Goal: Transaction & Acquisition: Purchase product/service

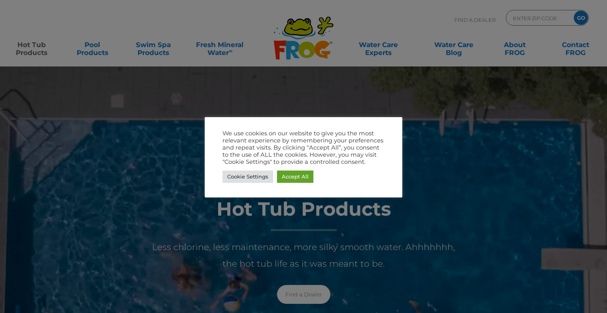
click at [413, 161] on div at bounding box center [303, 156] width 607 height 313
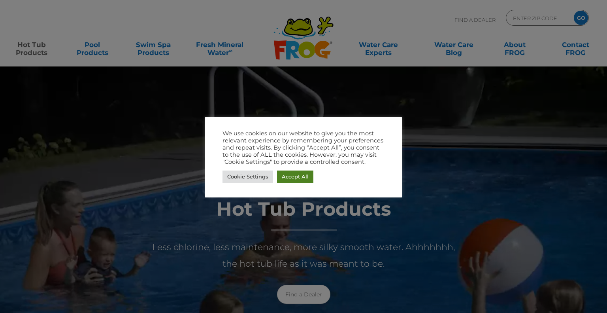
click at [289, 179] on link "Accept All" at bounding box center [295, 176] width 36 height 12
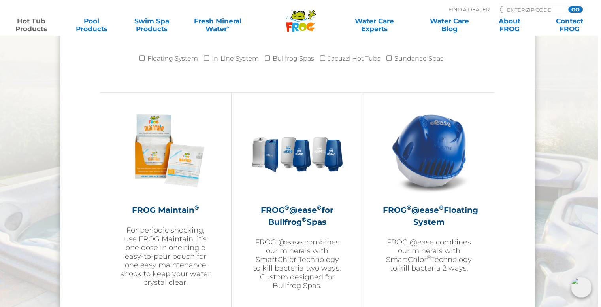
scroll to position [833, 3]
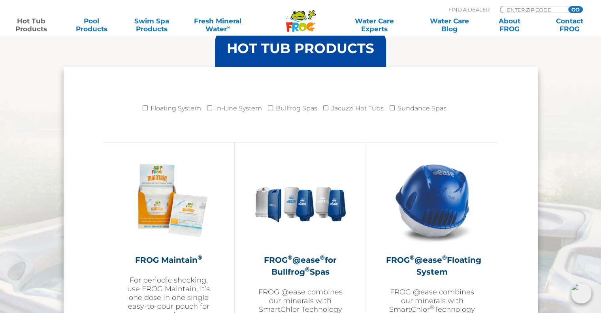
scroll to position [787, 0]
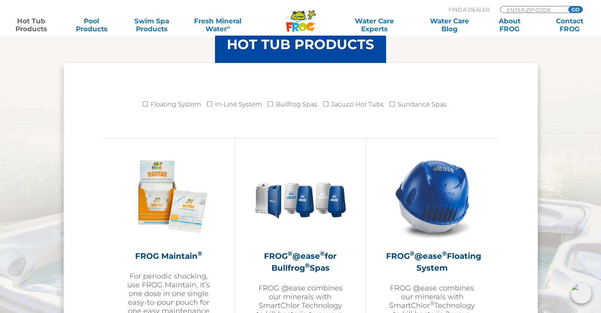
click at [185, 103] on label "Floating System" at bounding box center [176, 104] width 51 height 16
click at [148, 103] on input "Floating System" at bounding box center [145, 103] width 5 height 5
checkbox input "true"
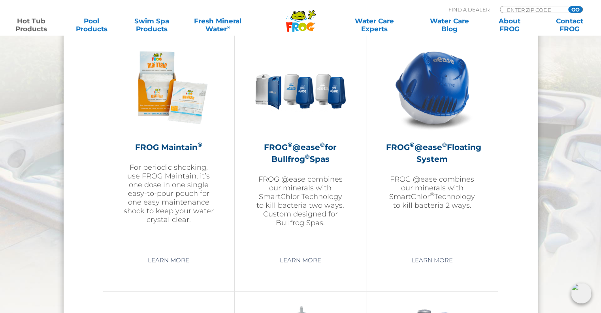
scroll to position [896, 0]
click at [172, 101] on img at bounding box center [169, 87] width 92 height 92
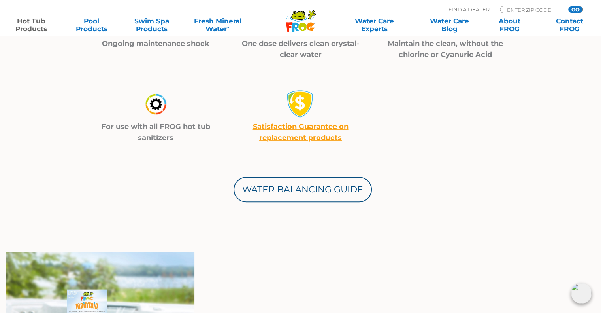
scroll to position [319, 0]
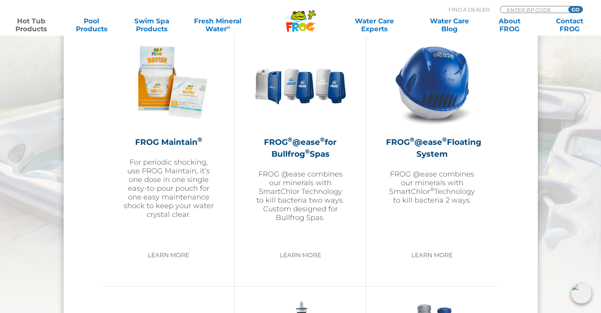
scroll to position [901, 0]
click at [427, 183] on p "FROG @ease combines our minerals with SmartChlor ® Technology to kill bacteria …" at bounding box center [432, 187] width 92 height 35
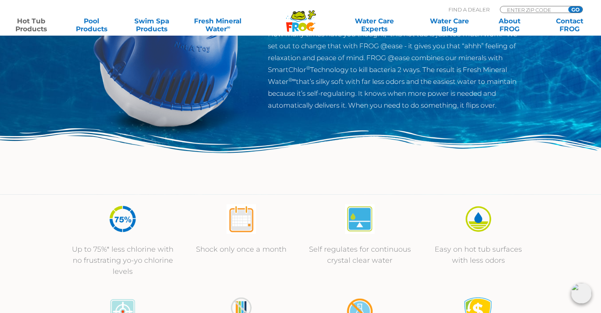
scroll to position [132, 0]
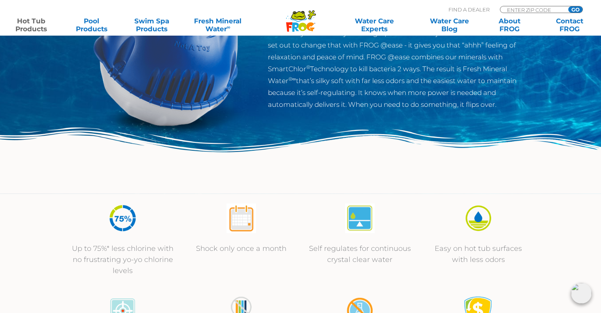
click at [252, 166] on img at bounding box center [300, 160] width 601 height 66
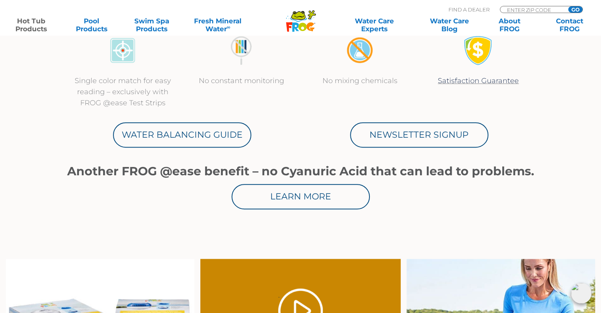
scroll to position [393, 0]
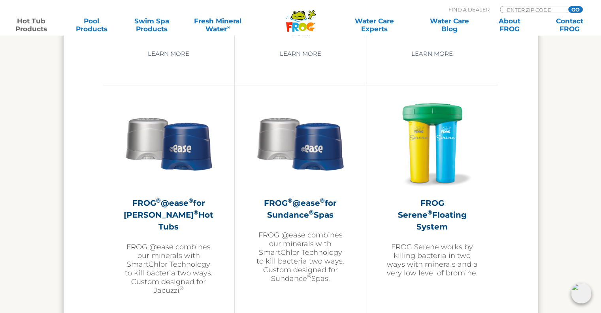
scroll to position [1365, 0]
